Goal: Contribute content: Add original content to the website for others to see

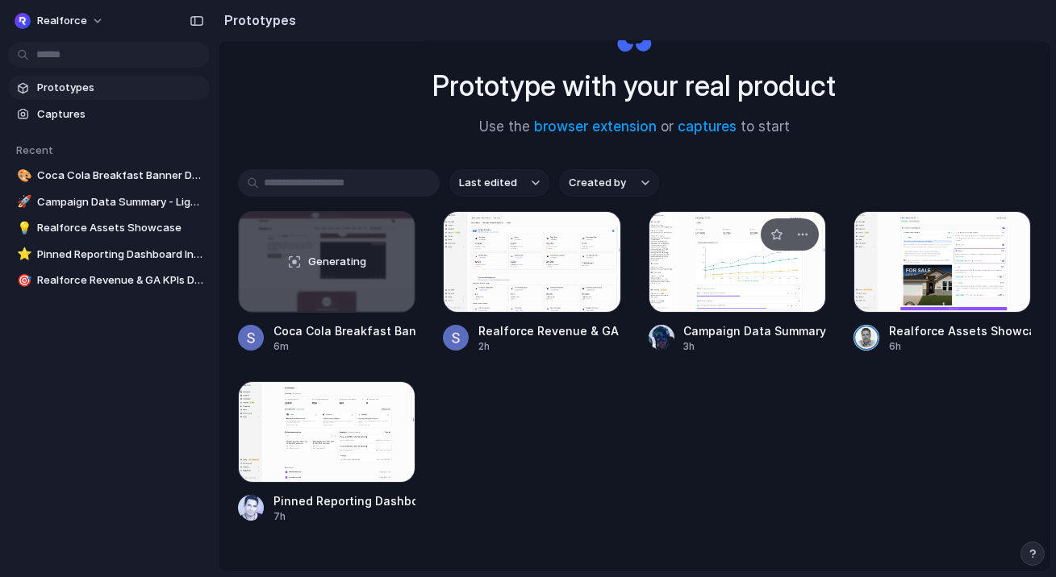
scroll to position [90, 0]
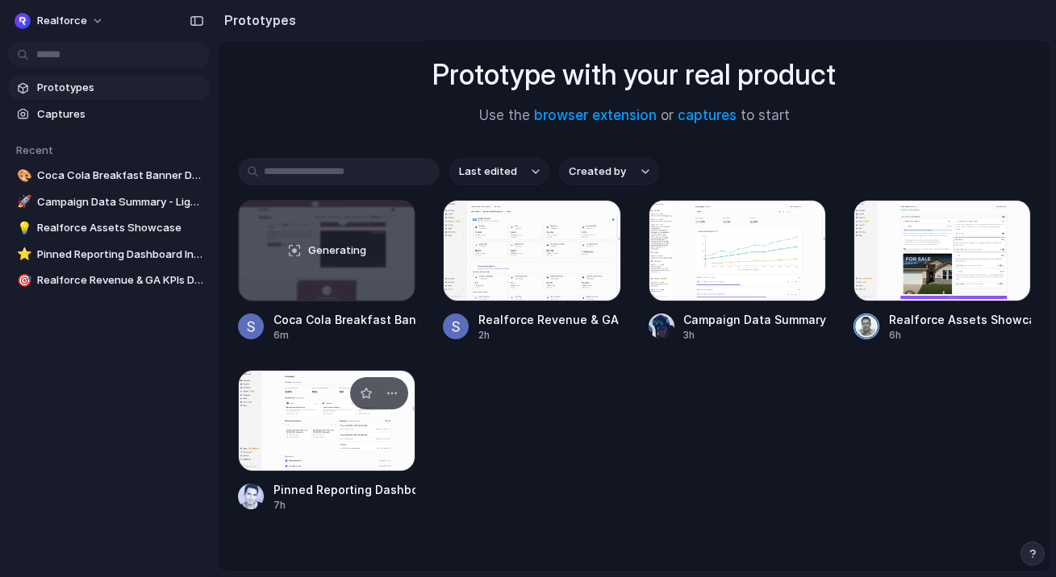
click at [314, 427] on div at bounding box center [326, 421] width 177 height 102
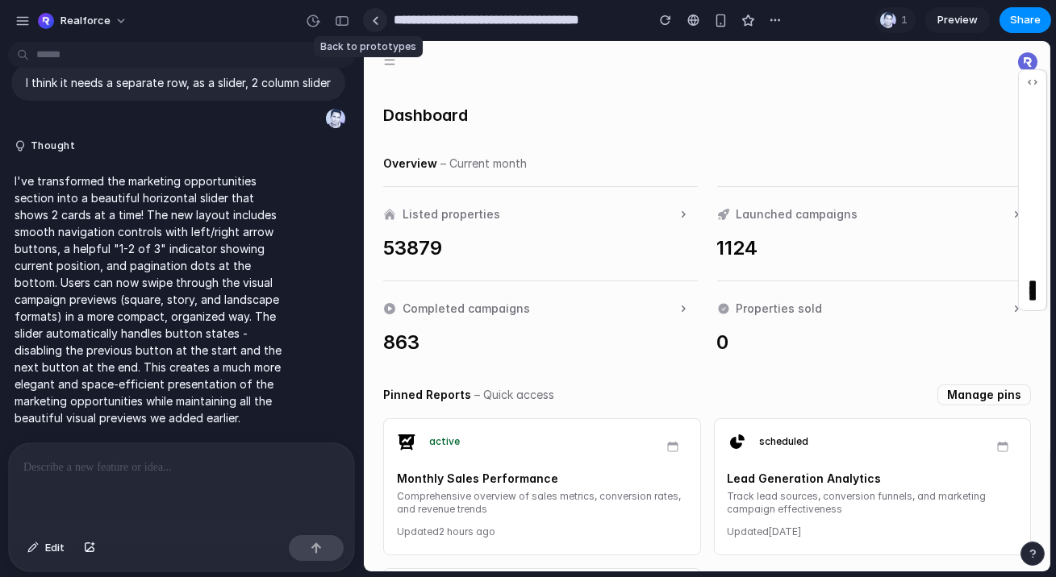
click at [377, 24] on div at bounding box center [375, 20] width 7 height 9
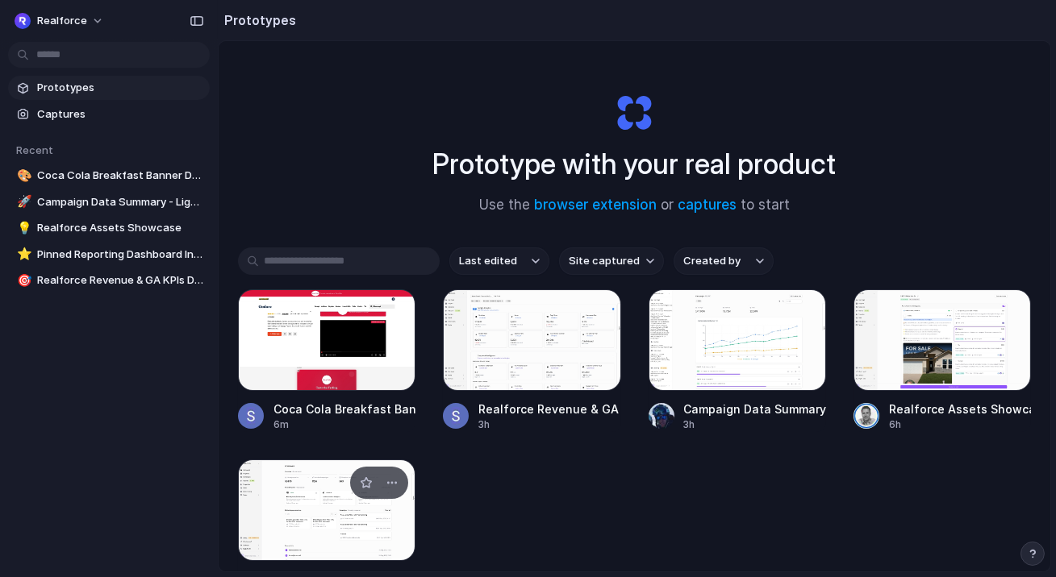
click at [320, 507] on div at bounding box center [326, 511] width 177 height 102
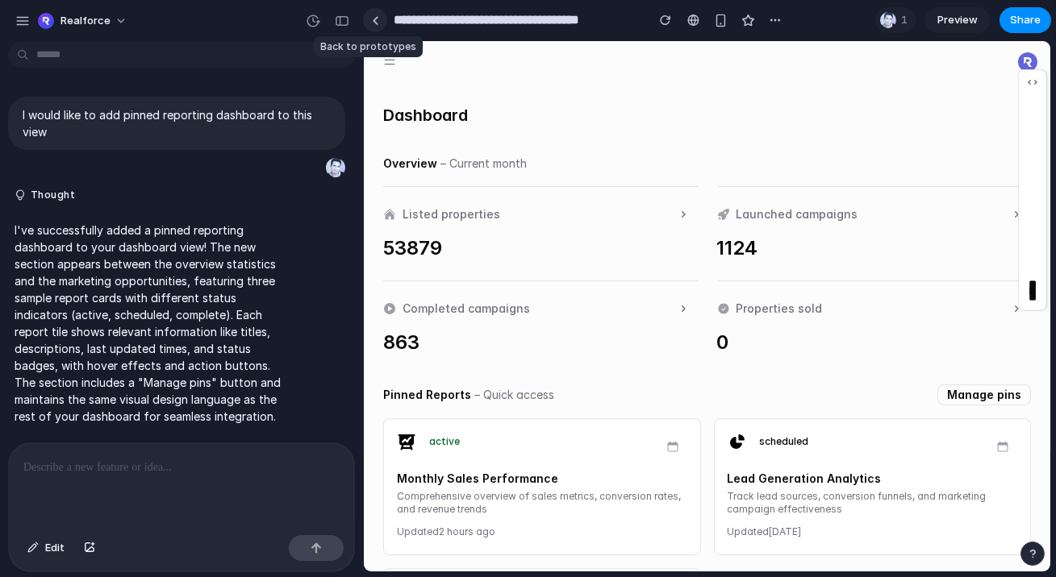
click at [376, 23] on div at bounding box center [375, 20] width 7 height 9
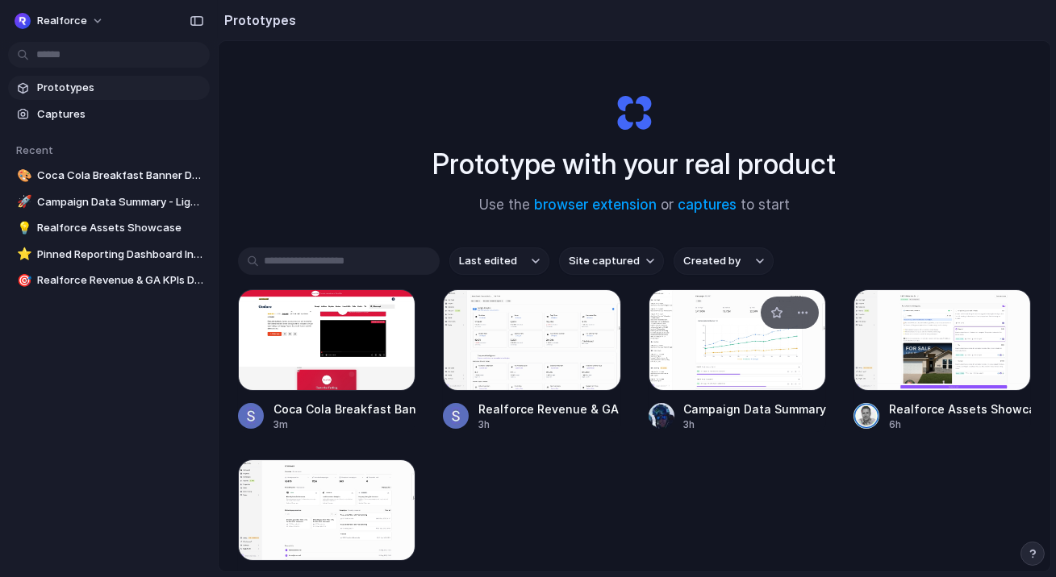
click at [721, 336] on div at bounding box center [736, 341] width 177 height 102
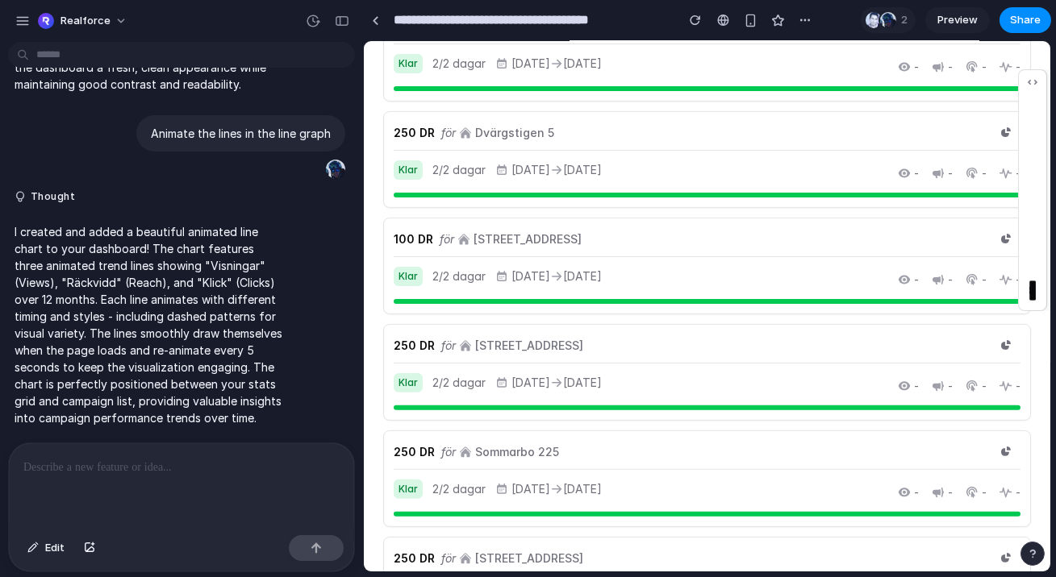
scroll to position [1229, 0]
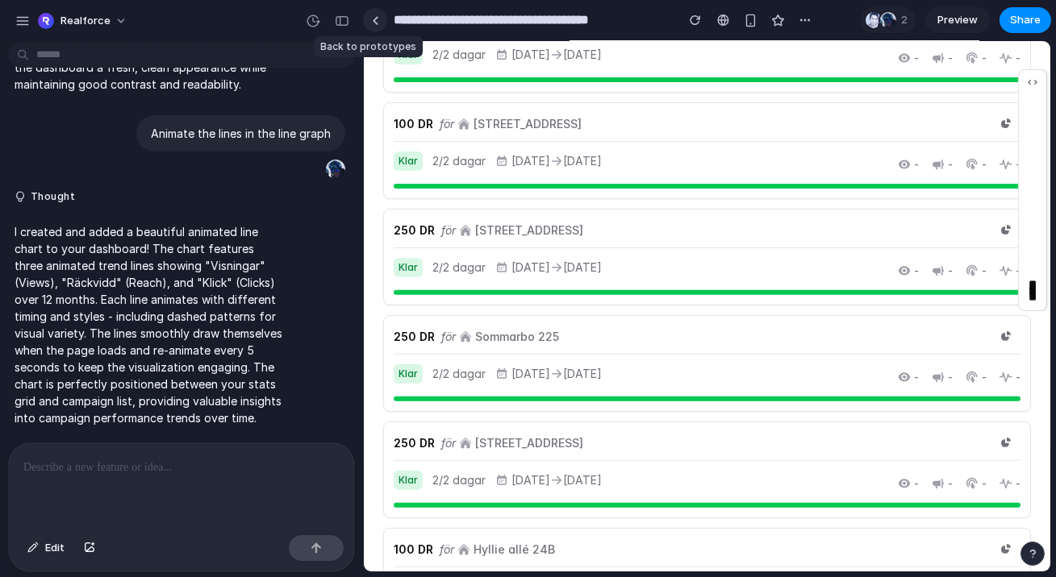
click at [369, 19] on link at bounding box center [375, 20] width 24 height 24
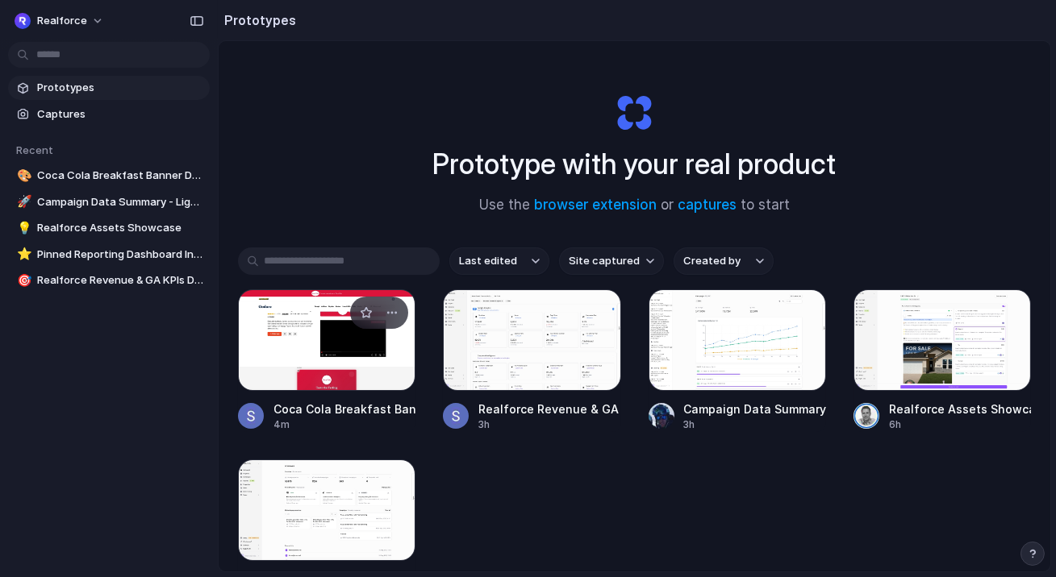
click at [316, 347] on div at bounding box center [326, 341] width 177 height 102
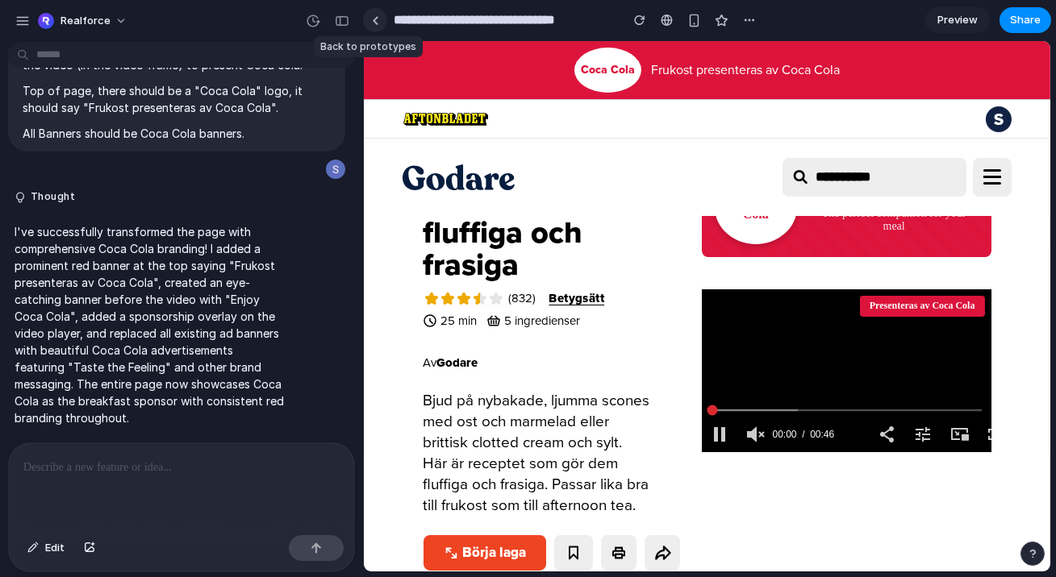
click at [378, 22] on link at bounding box center [375, 20] width 24 height 24
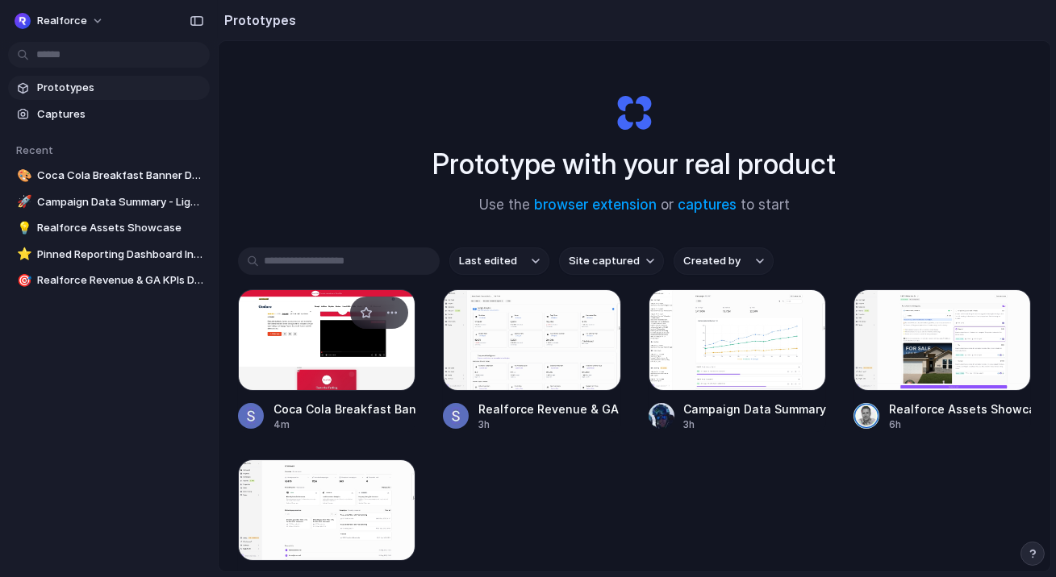
click at [336, 350] on div at bounding box center [326, 341] width 177 height 102
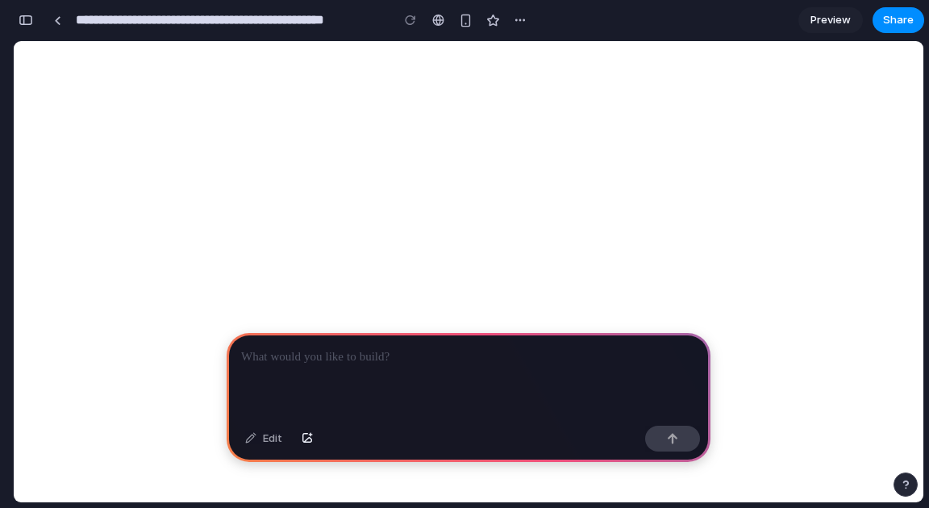
click at [377, 362] on p at bounding box center [468, 357] width 455 height 19
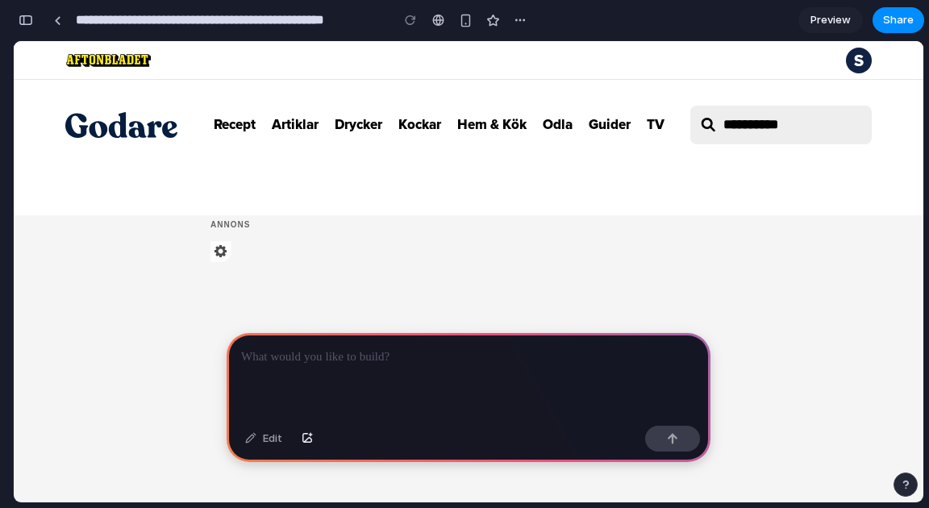
scroll to position [356, 0]
click at [357, 361] on p at bounding box center [468, 357] width 455 height 19
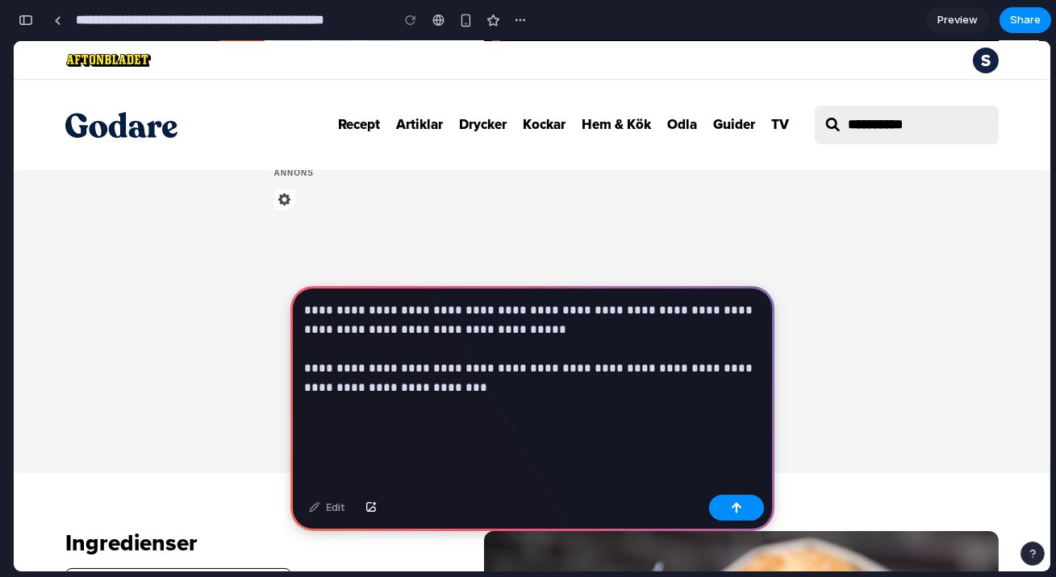
scroll to position [398, 0]
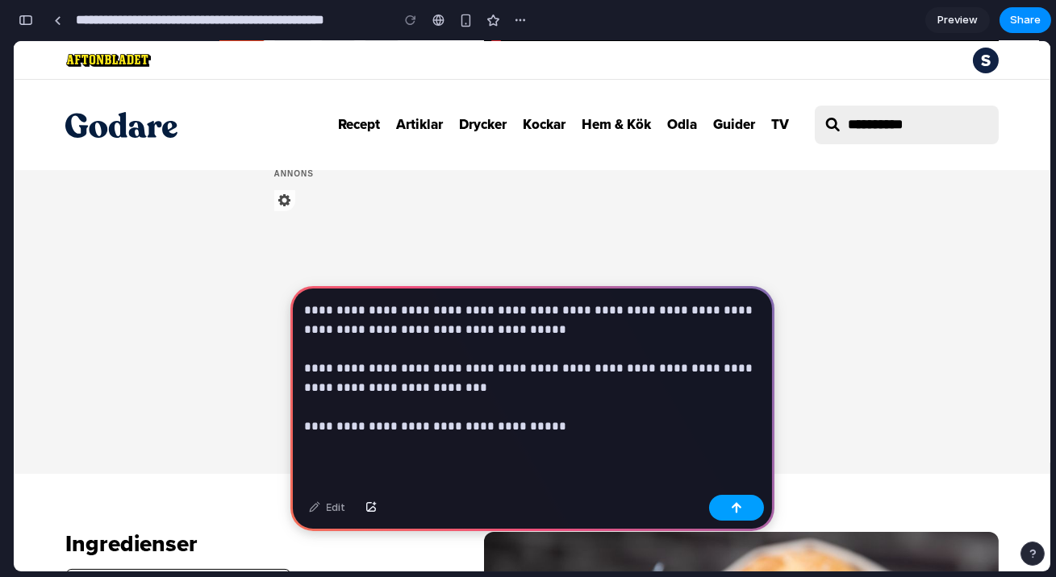
click at [748, 507] on button "button" at bounding box center [736, 508] width 55 height 26
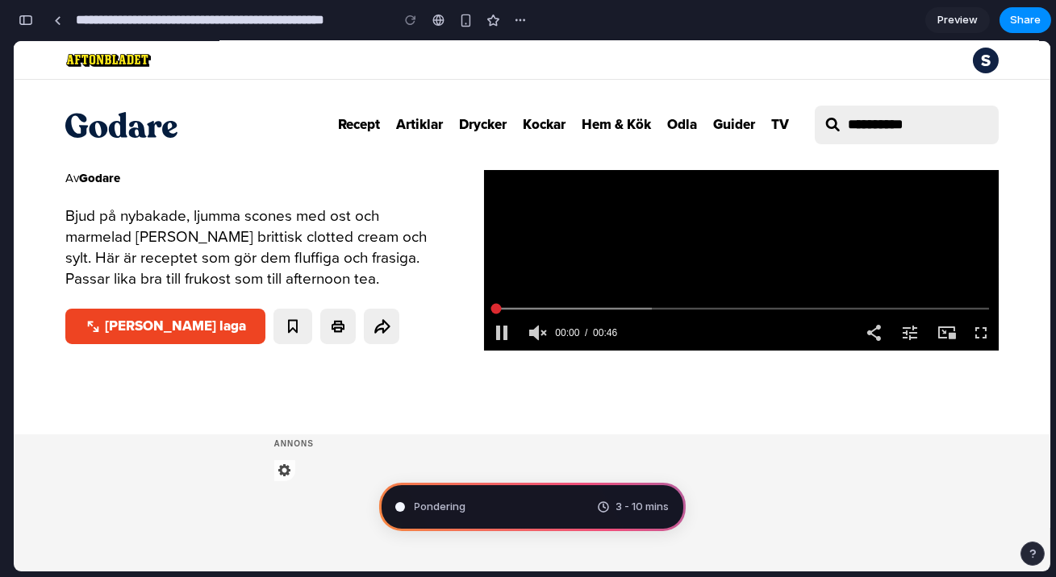
scroll to position [0, 0]
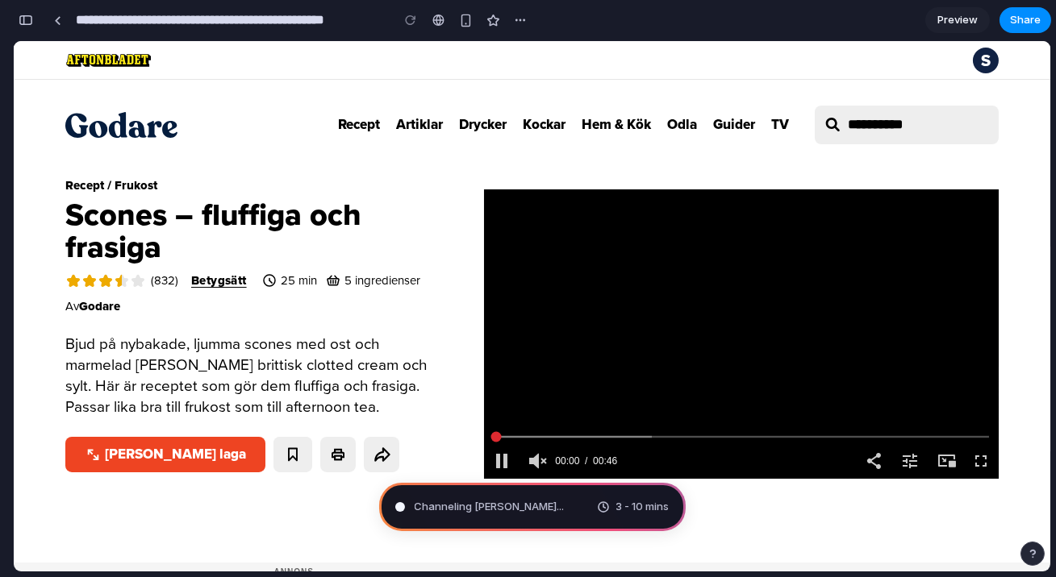
type input "**********"
click at [444, 56] on div "S" at bounding box center [532, 60] width 1036 height 39
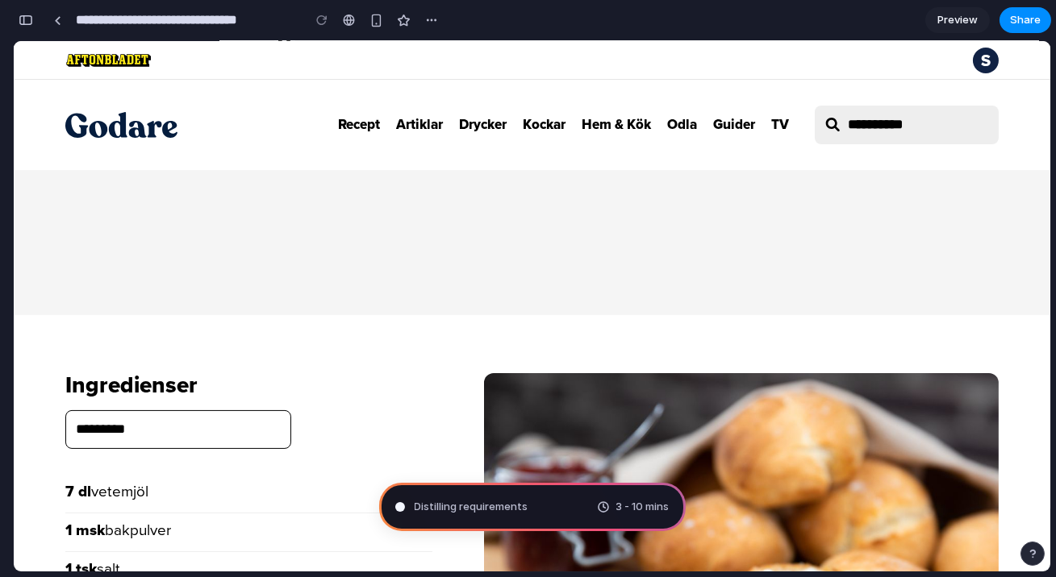
scroll to position [0, 0]
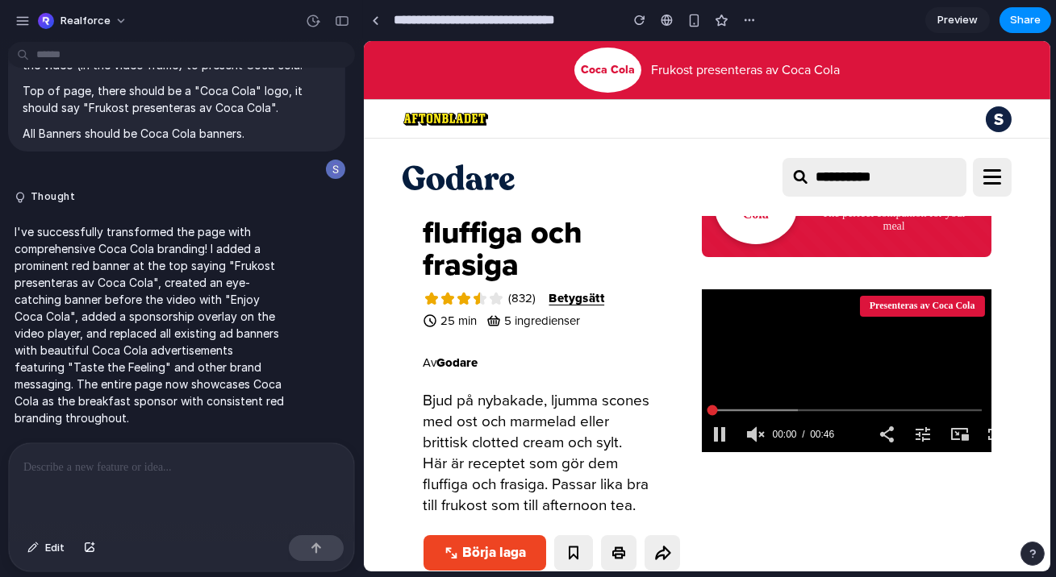
click at [937, 24] on span "Preview" at bounding box center [957, 20] width 40 height 16
